Goal: Task Accomplishment & Management: Manage account settings

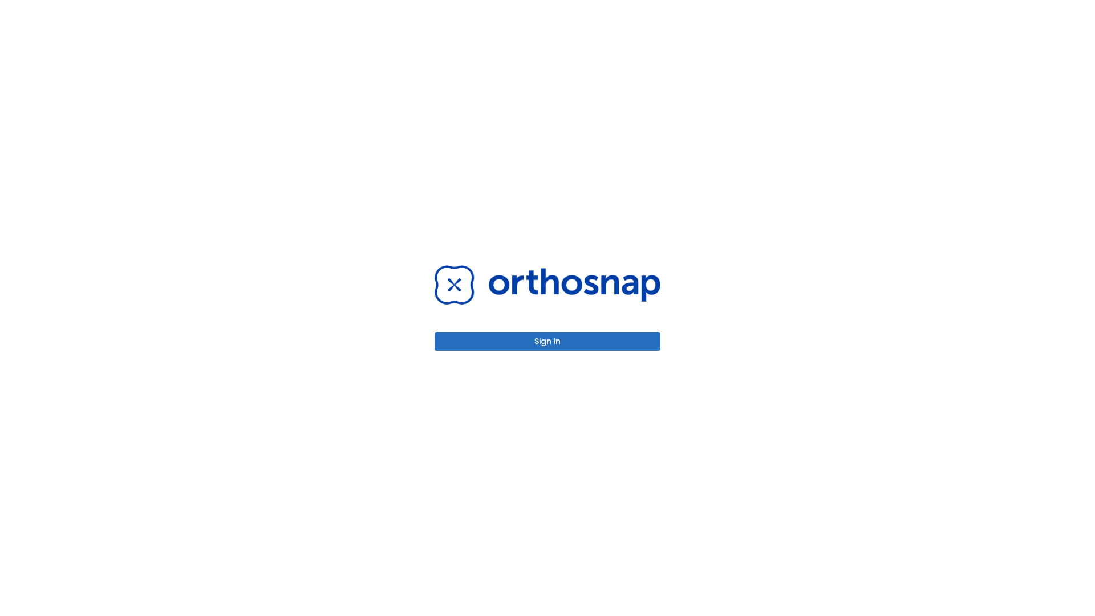
click at [548, 341] on button "Sign in" at bounding box center [548, 341] width 226 height 19
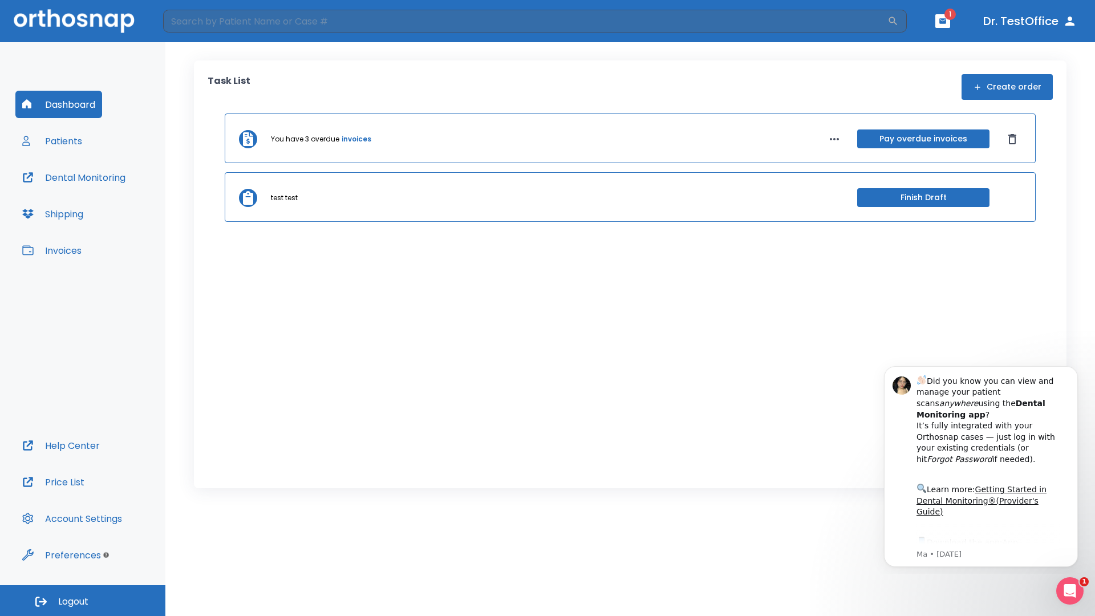
click at [83, 601] on span "Logout" at bounding box center [73, 601] width 30 height 13
